Goal: Transaction & Acquisition: Subscribe to service/newsletter

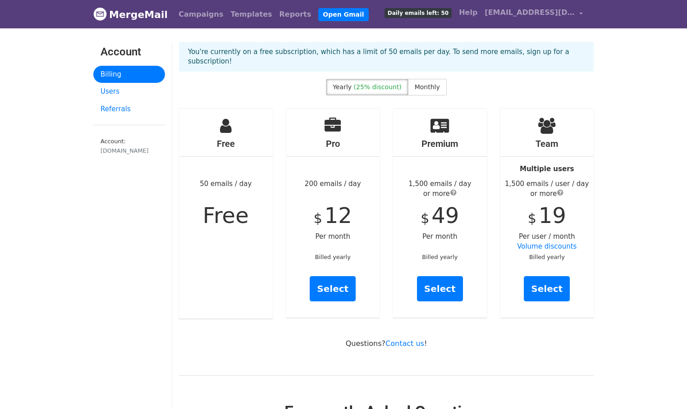
click at [338, 280] on link "Select" at bounding box center [333, 288] width 46 height 25
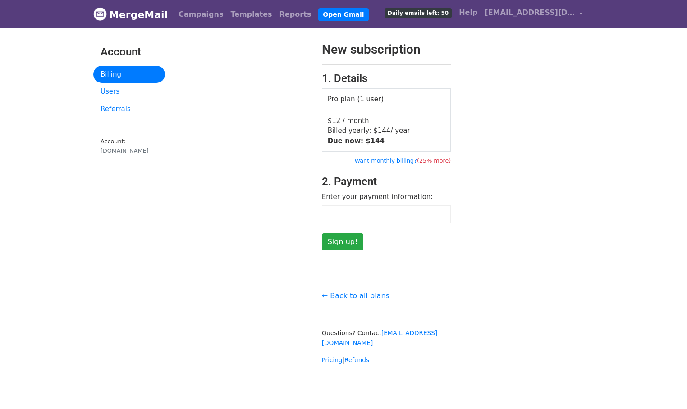
click at [553, 158] on div "New subscription 1. Details Pro plan (1 user) $12 / month Billed yearly: $ 144 …" at bounding box center [386, 146] width 428 height 209
click at [338, 241] on input "Sign up!" at bounding box center [343, 241] width 42 height 17
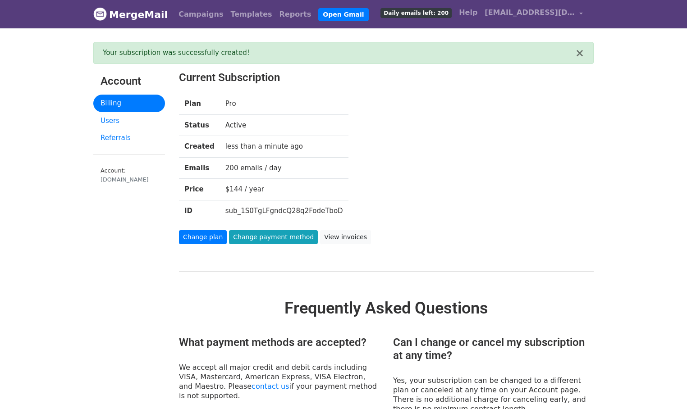
click at [483, 241] on div "Change plan Change payment method View invoices" at bounding box center [368, 237] width 392 height 14
